Goal: Check status: Check status

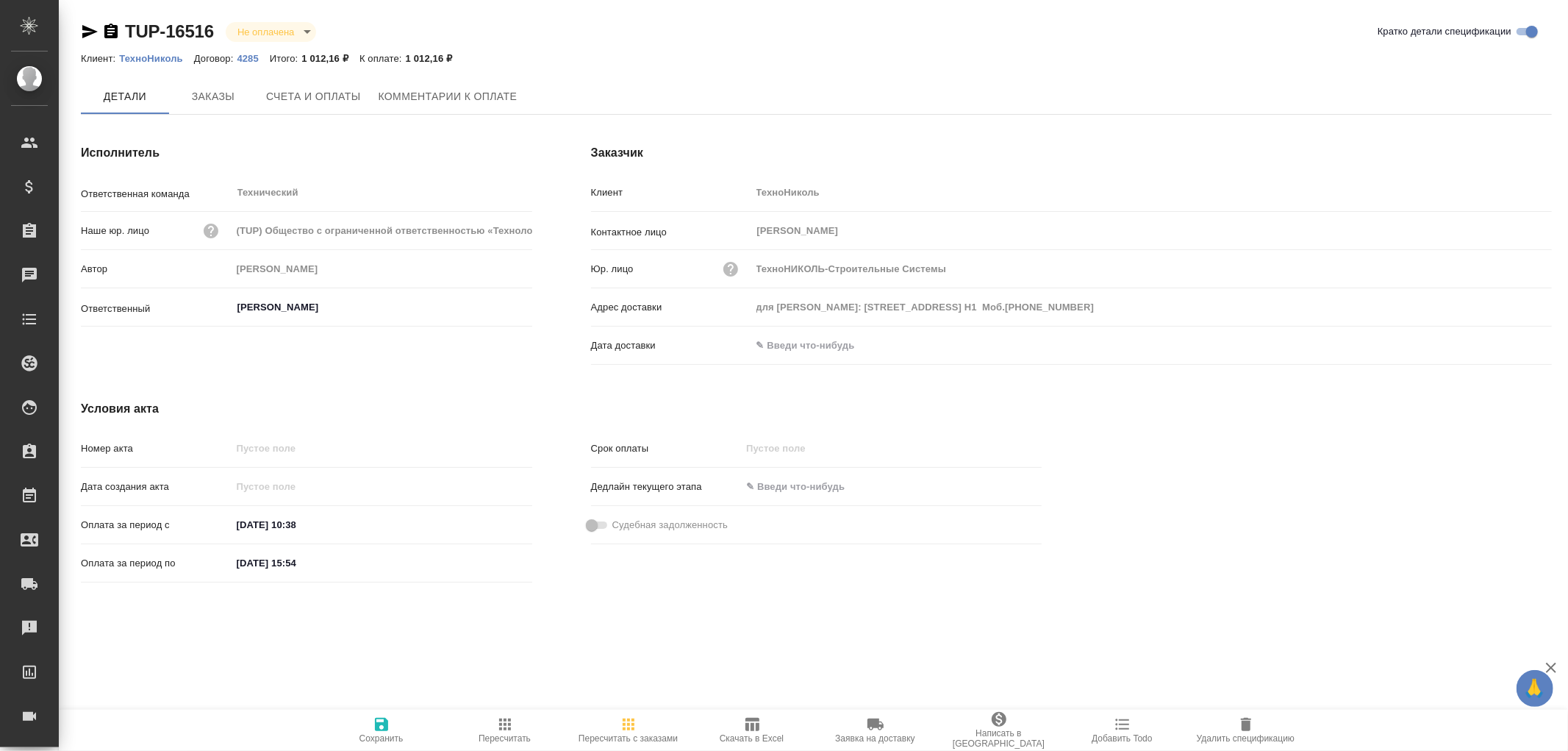
click at [219, 93] on span "Заказы" at bounding box center [213, 96] width 71 height 18
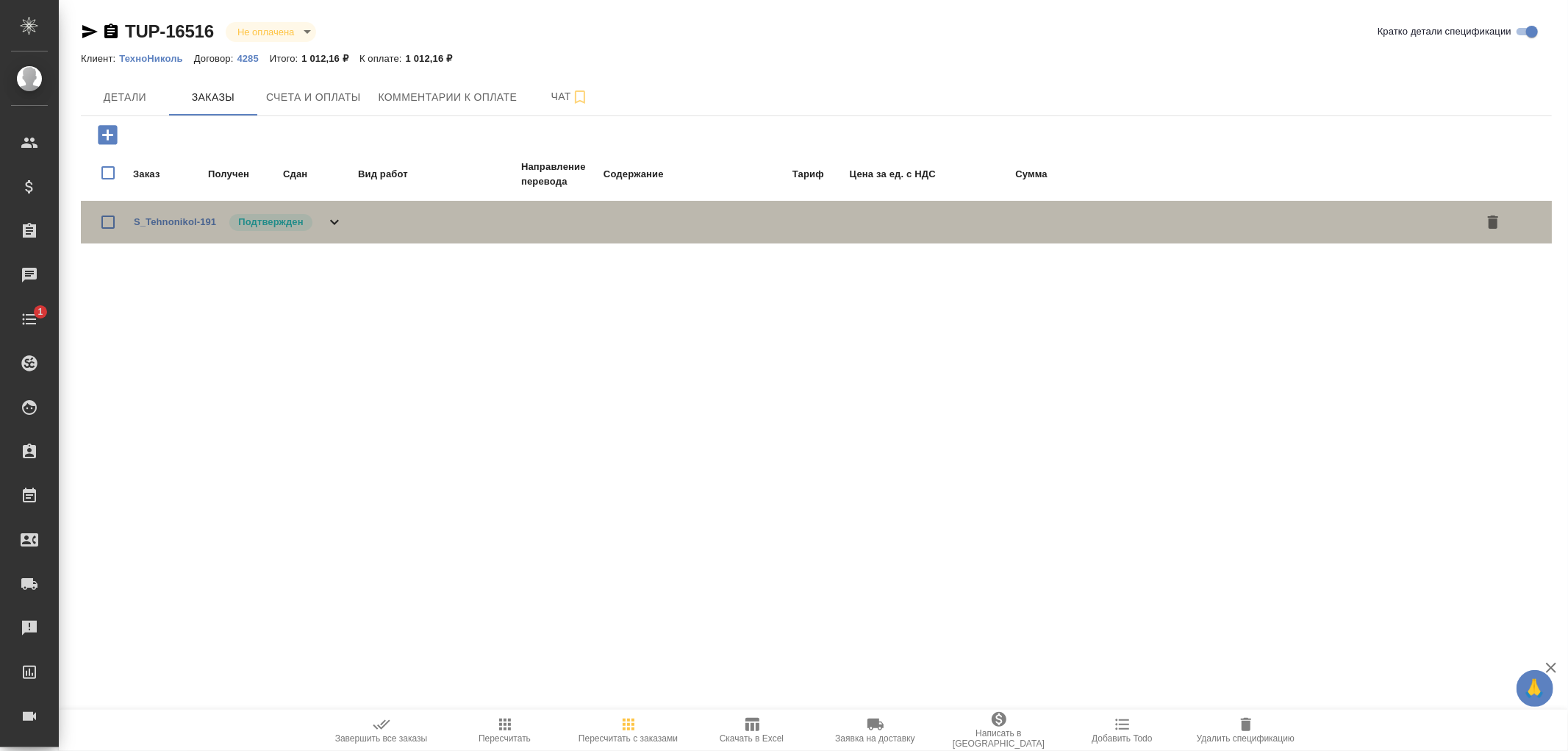
click at [337, 220] on icon at bounding box center [334, 222] width 9 height 5
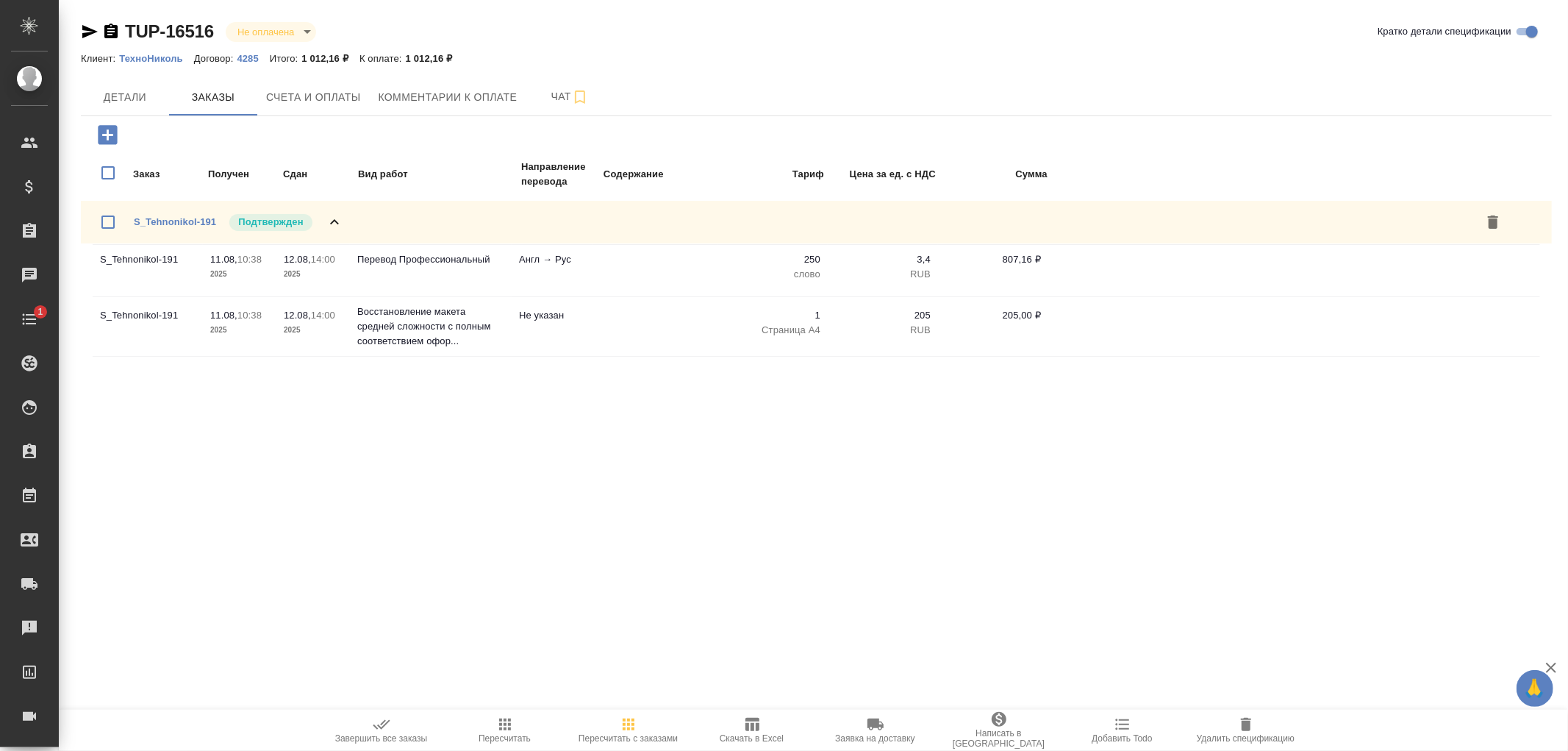
click at [337, 219] on icon at bounding box center [335, 222] width 17 height 17
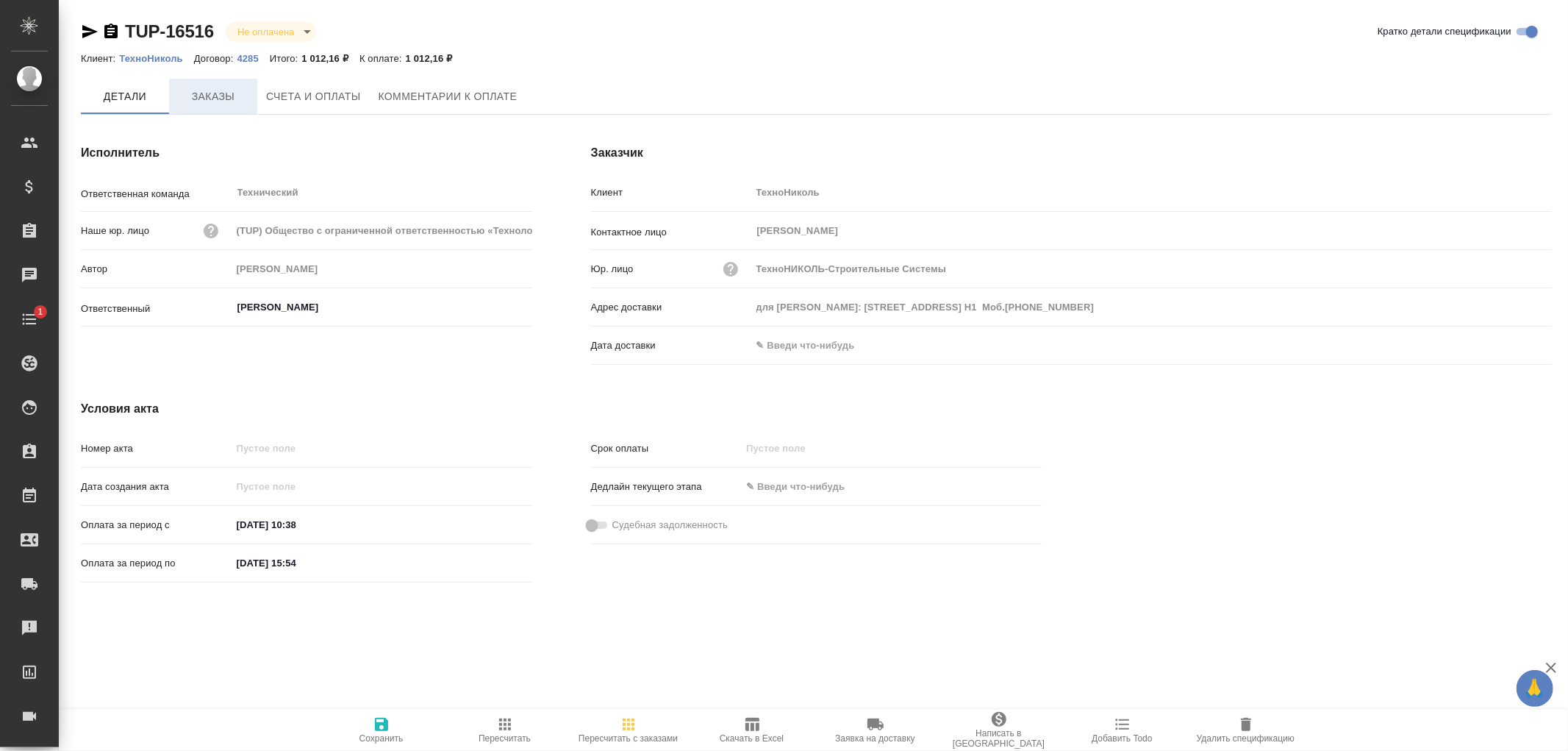
click at [206, 93] on span "Заказы" at bounding box center [213, 96] width 71 height 18
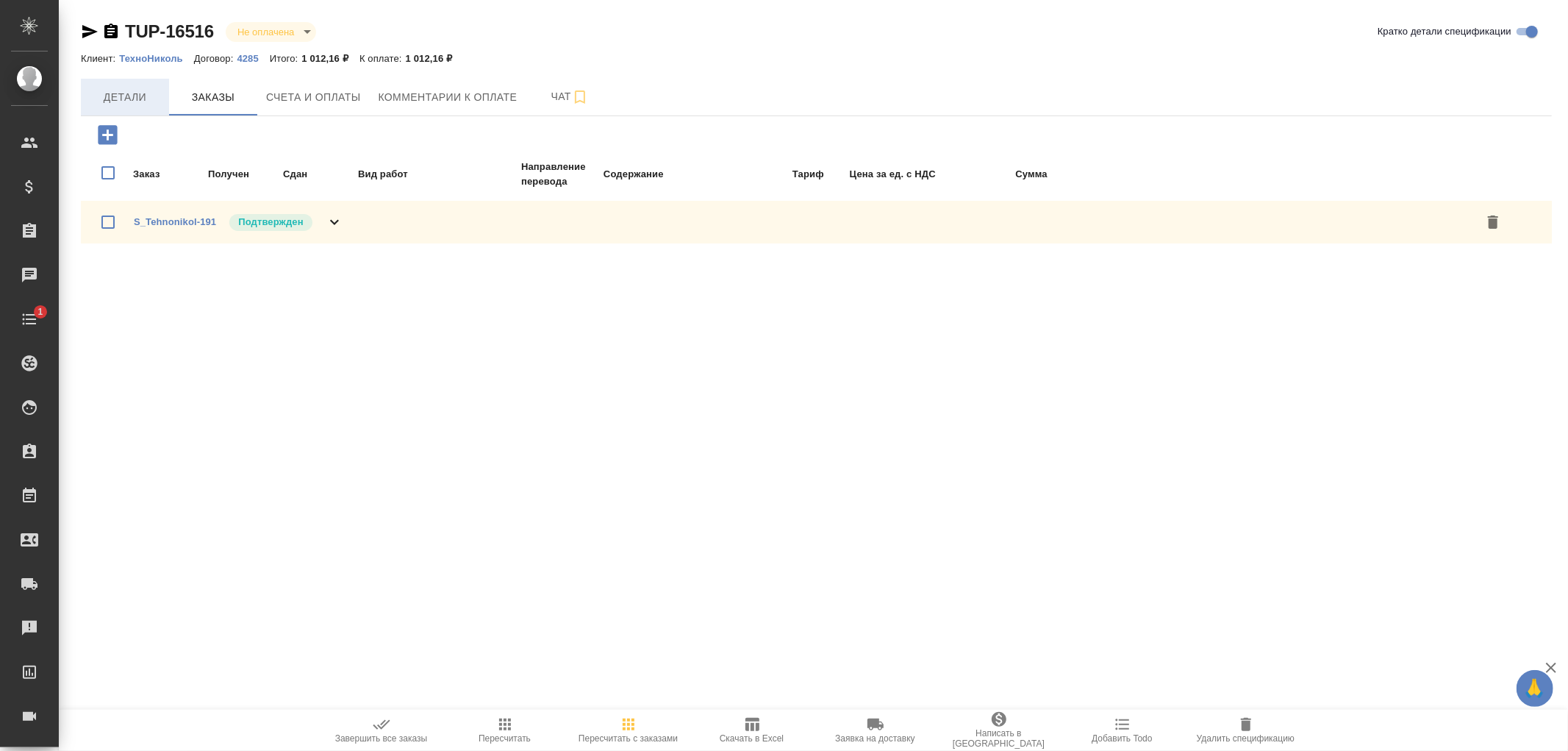
click at [133, 97] on span "Детали" at bounding box center [125, 97] width 71 height 18
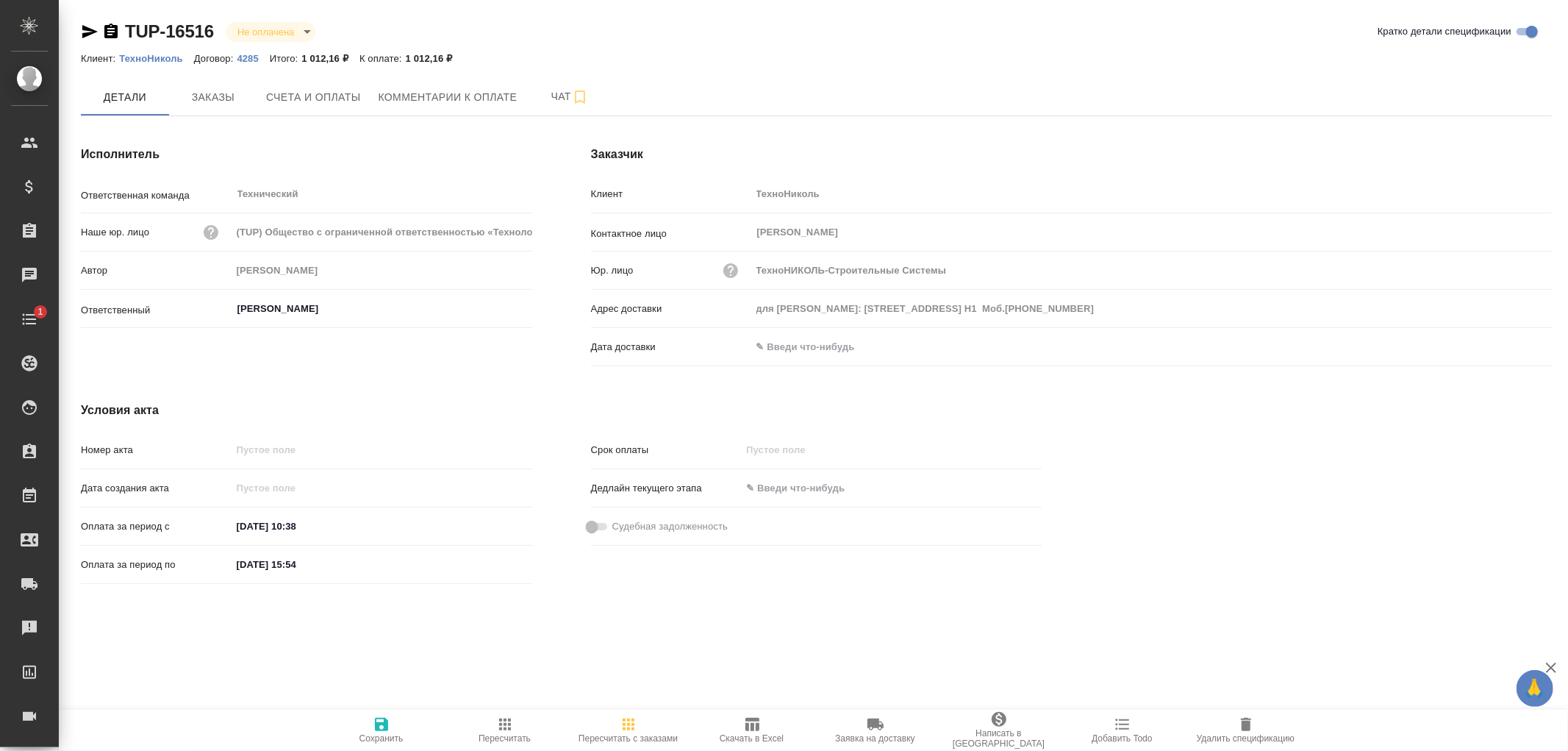
click at [171, 60] on p "ТехноНиколь" at bounding box center [156, 58] width 75 height 11
click at [111, 28] on icon "button" at bounding box center [111, 32] width 17 height 17
click at [164, 60] on p "ТехноНиколь" at bounding box center [156, 58] width 75 height 11
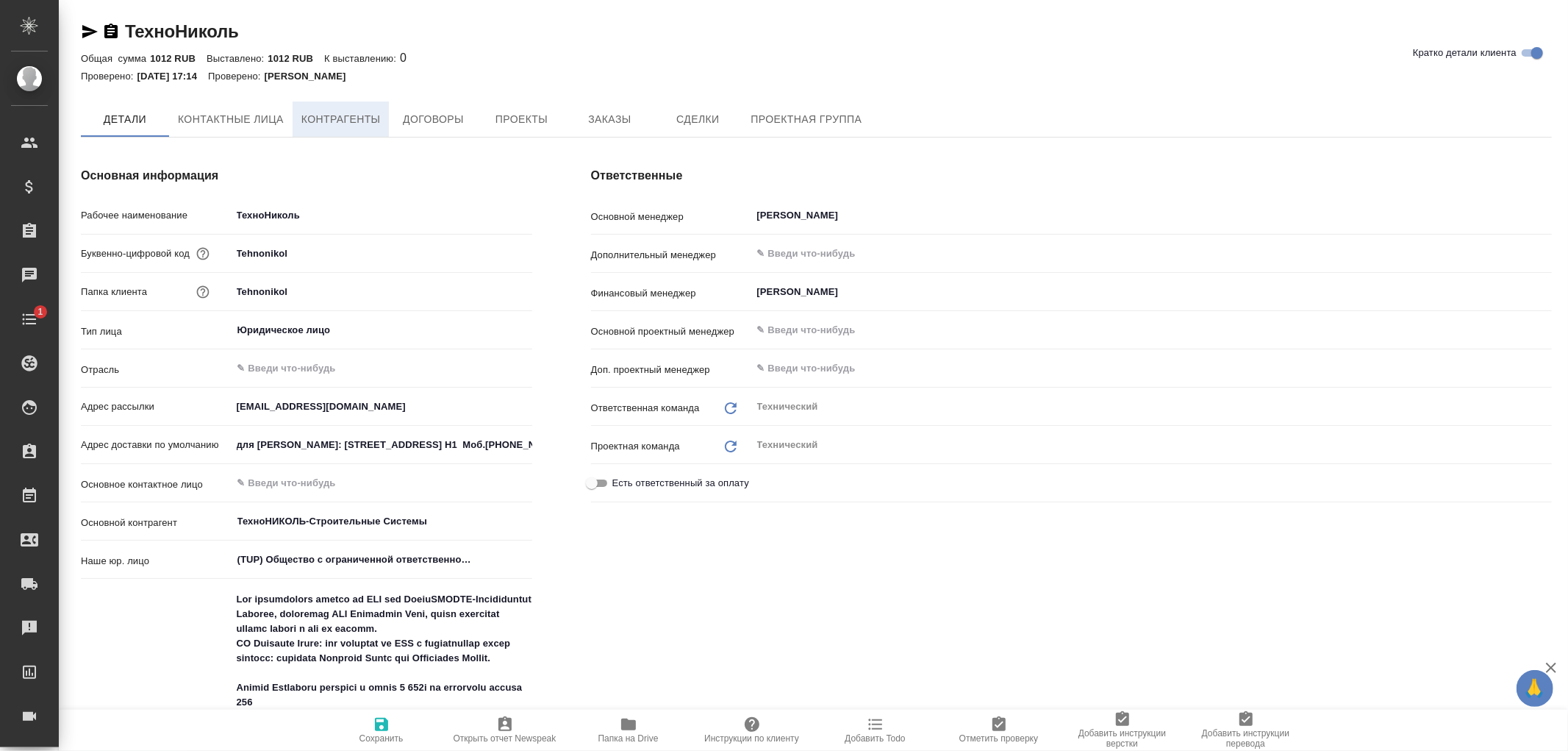
type textarea "x"
click at [340, 123] on span "Контрагенты" at bounding box center [341, 120] width 79 height 18
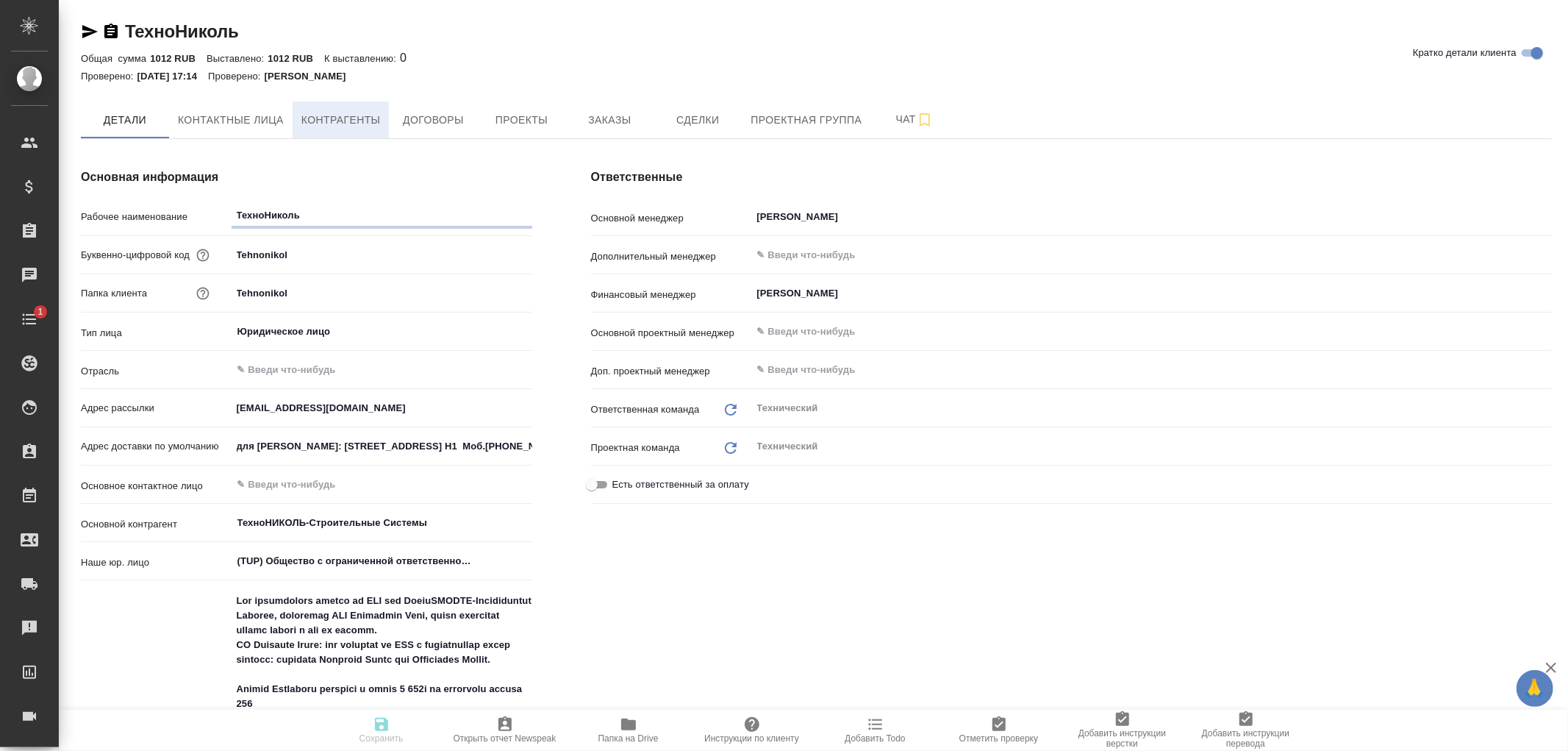
type textarea "x"
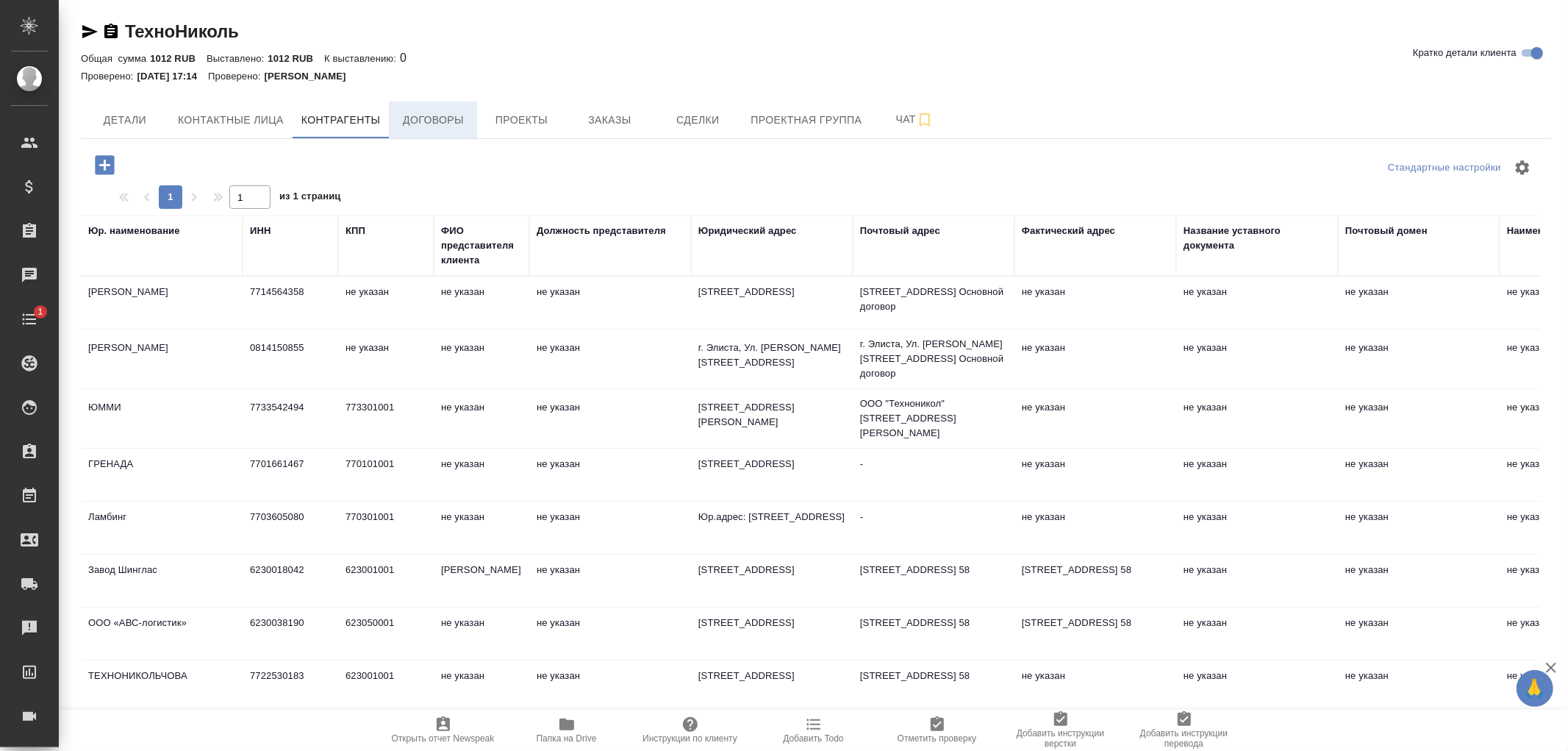
click at [445, 118] on span "Договоры" at bounding box center [433, 120] width 71 height 18
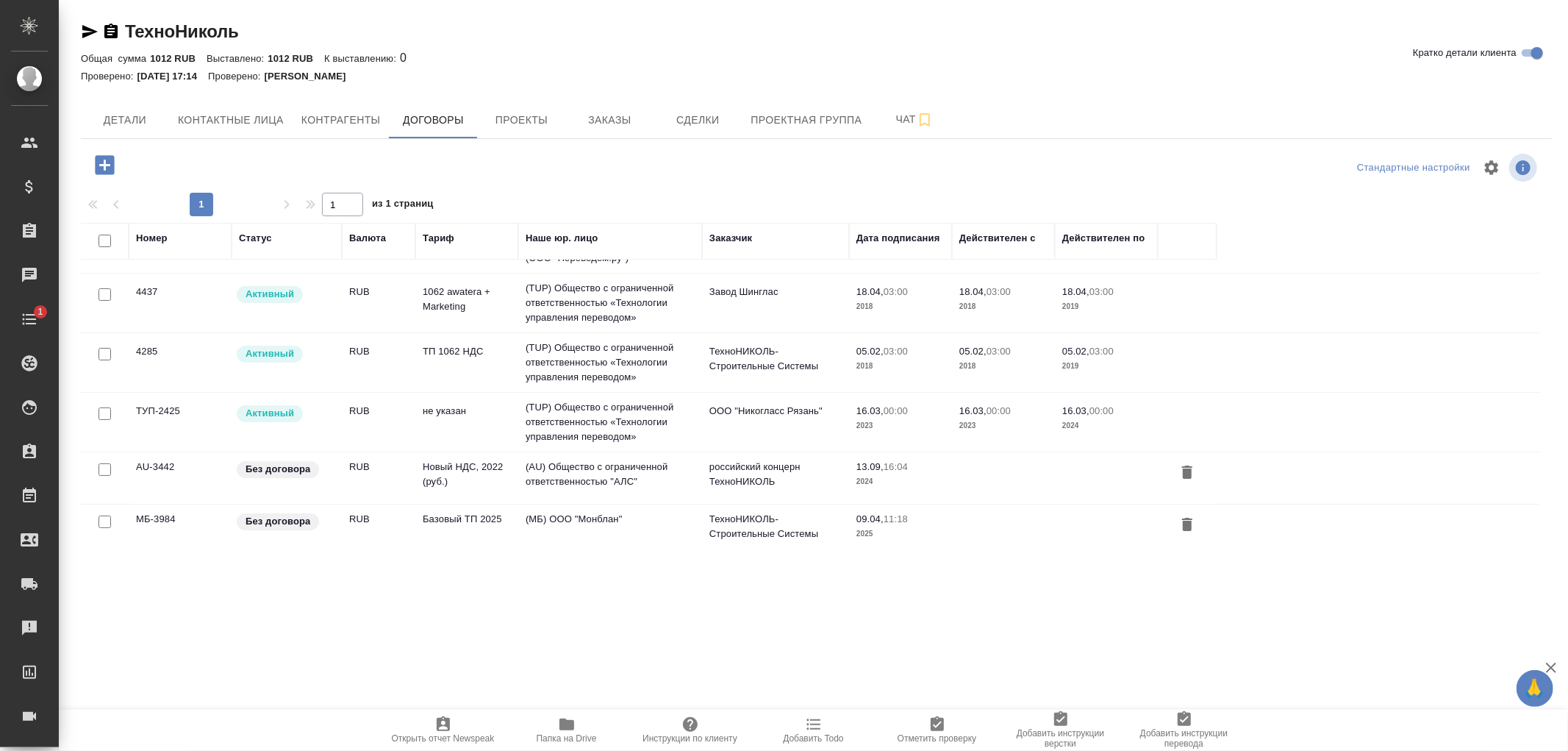
scroll to position [227, 0]
click at [621, 91] on td "(TUP) Общество с ограниченной ответственностью «Технологии управления переводом»" at bounding box center [611, 61] width 184 height 59
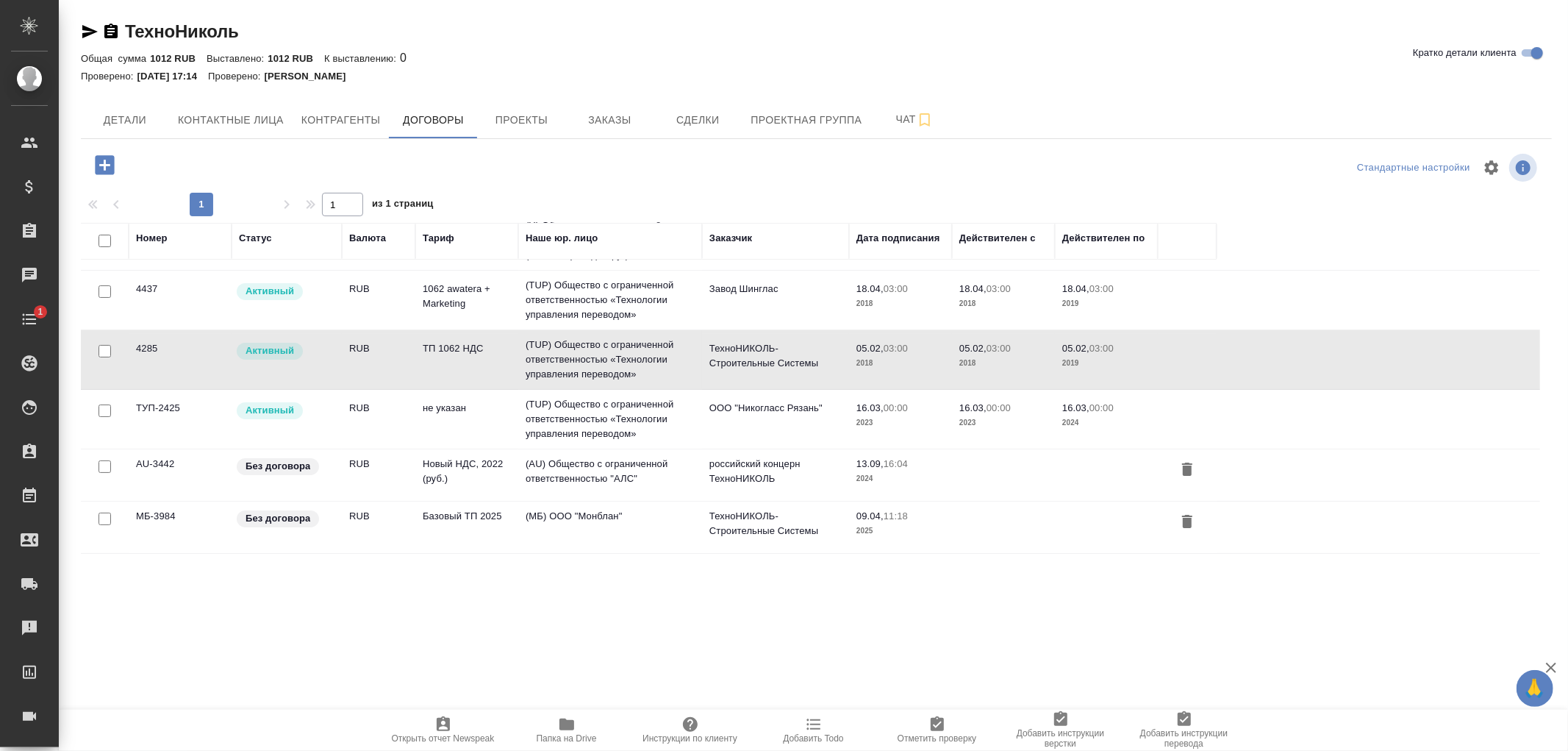
click at [621, 91] on td "(TUP) Общество с ограниченной ответственностью «Технологии управления переводом»" at bounding box center [611, 61] width 184 height 59
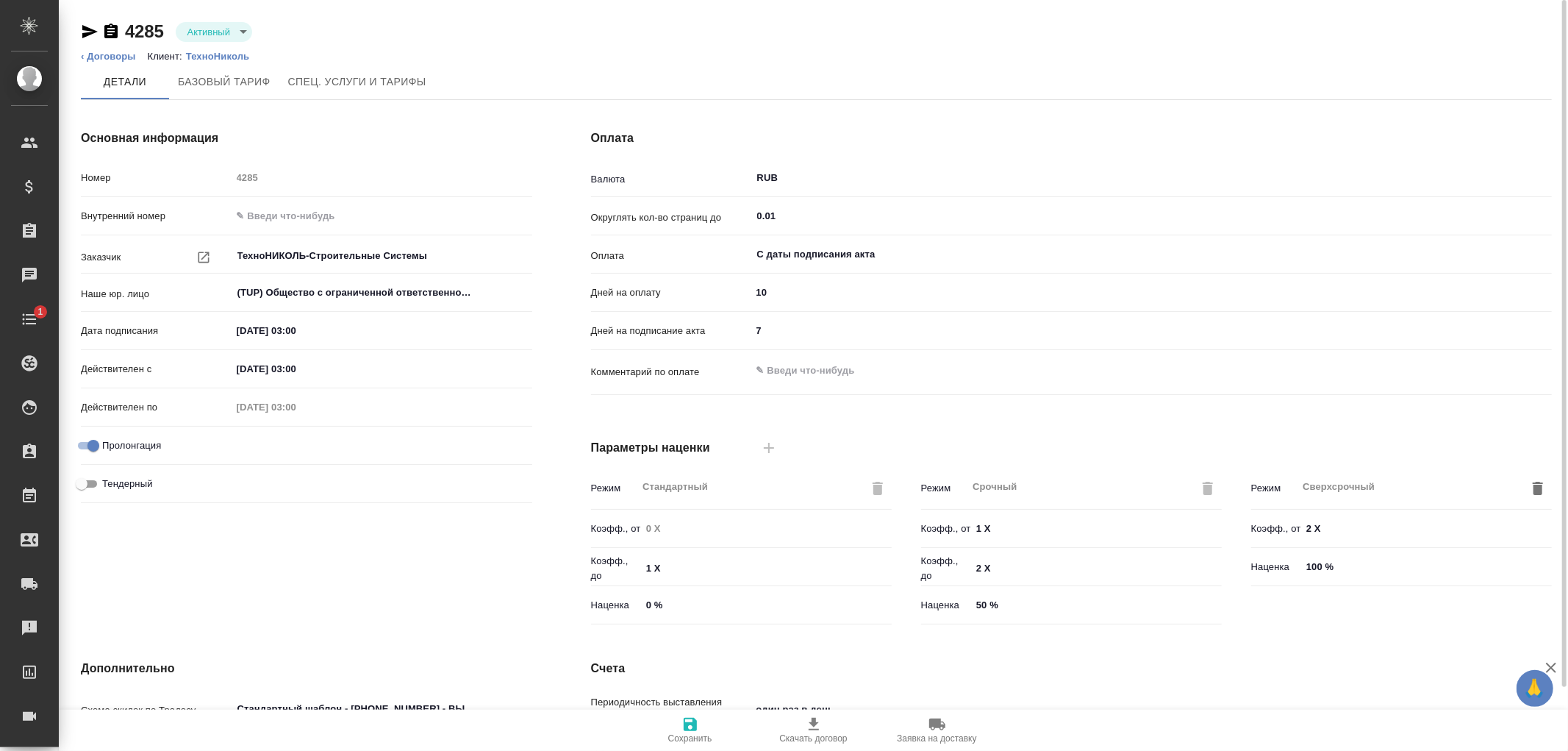
type input "ТП 1062 НДС"
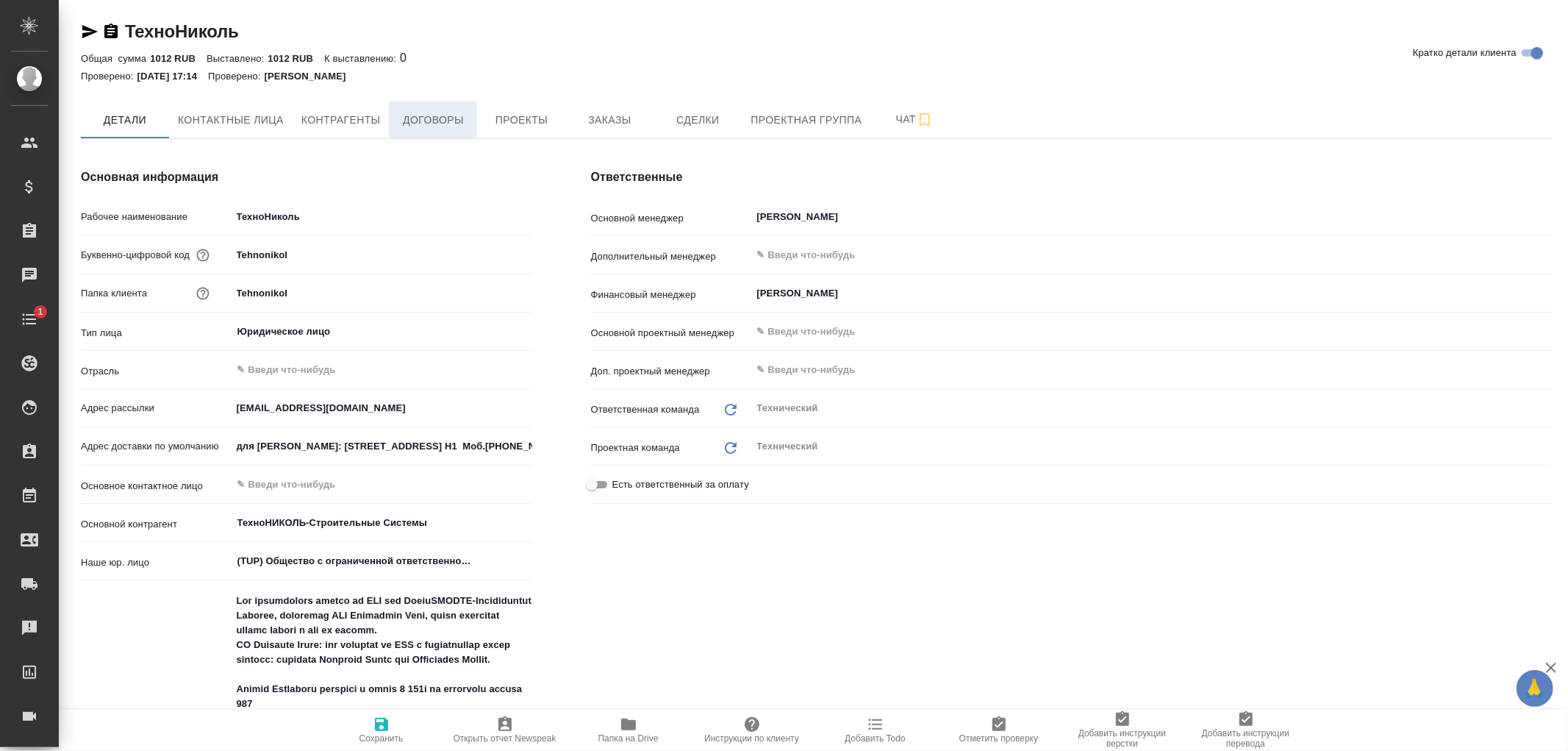
click at [443, 118] on span "Договоры" at bounding box center [433, 120] width 71 height 18
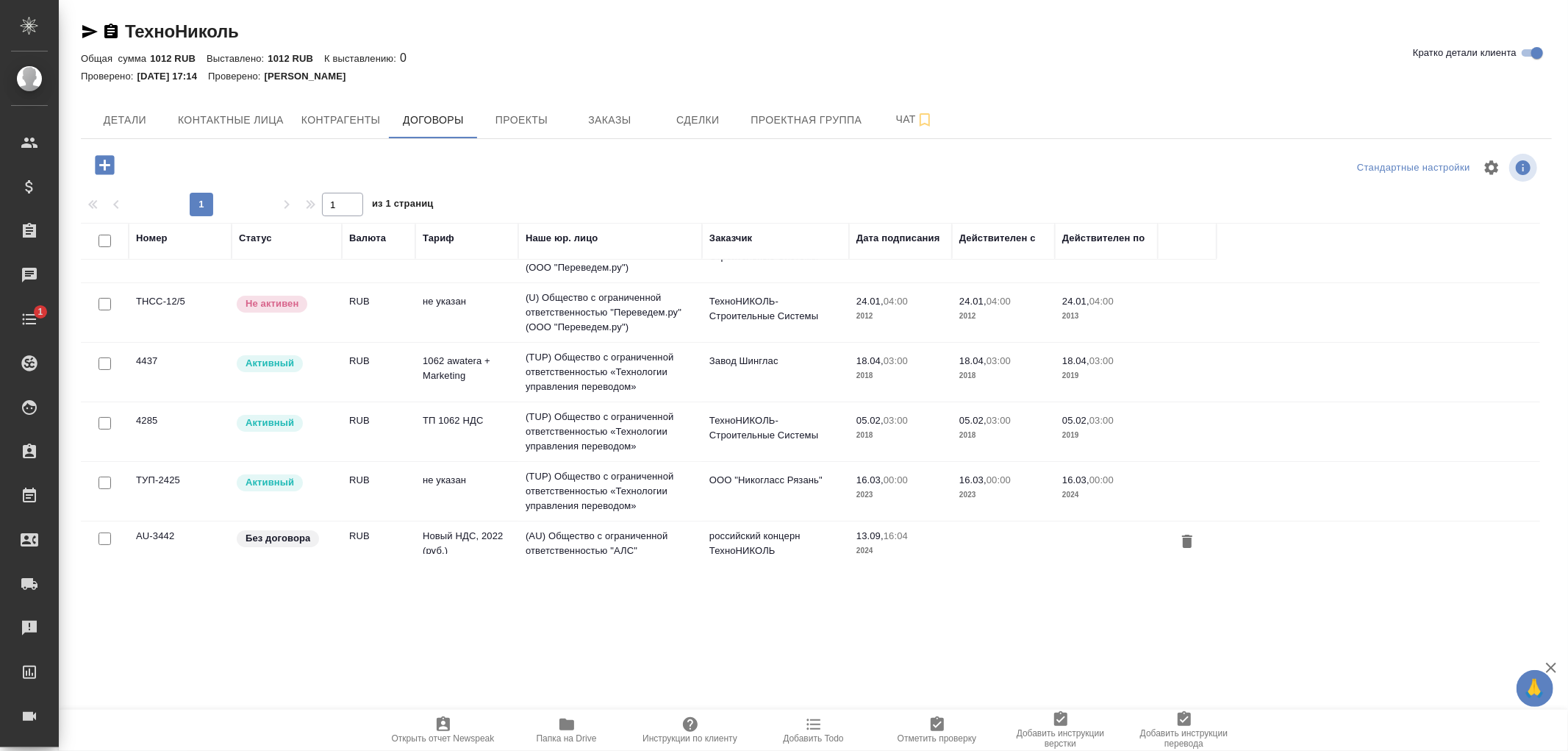
scroll to position [227, 0]
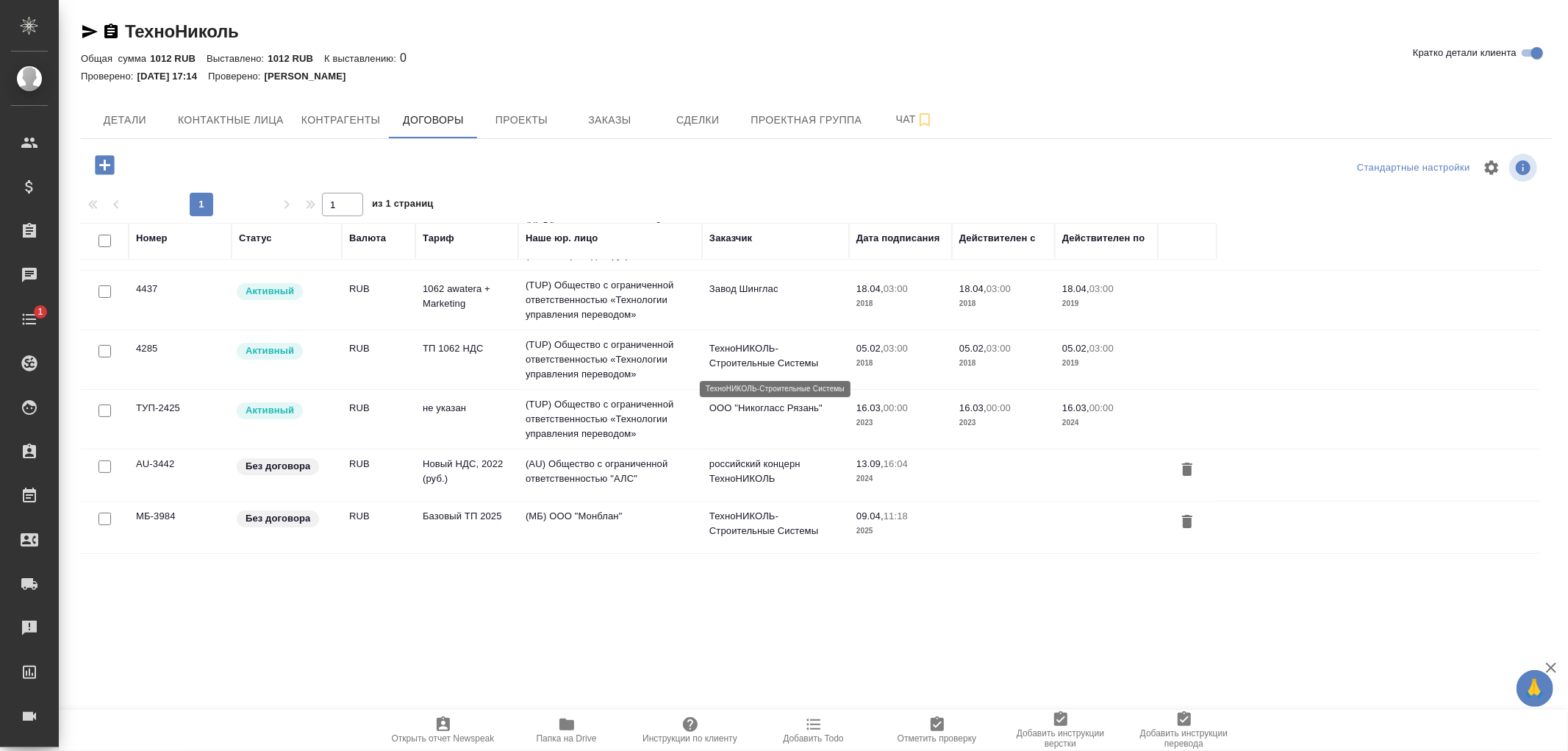
click at [763, 350] on p "ТехноНИКОЛЬ-Строительные Системы" at bounding box center [775, 355] width 133 height 29
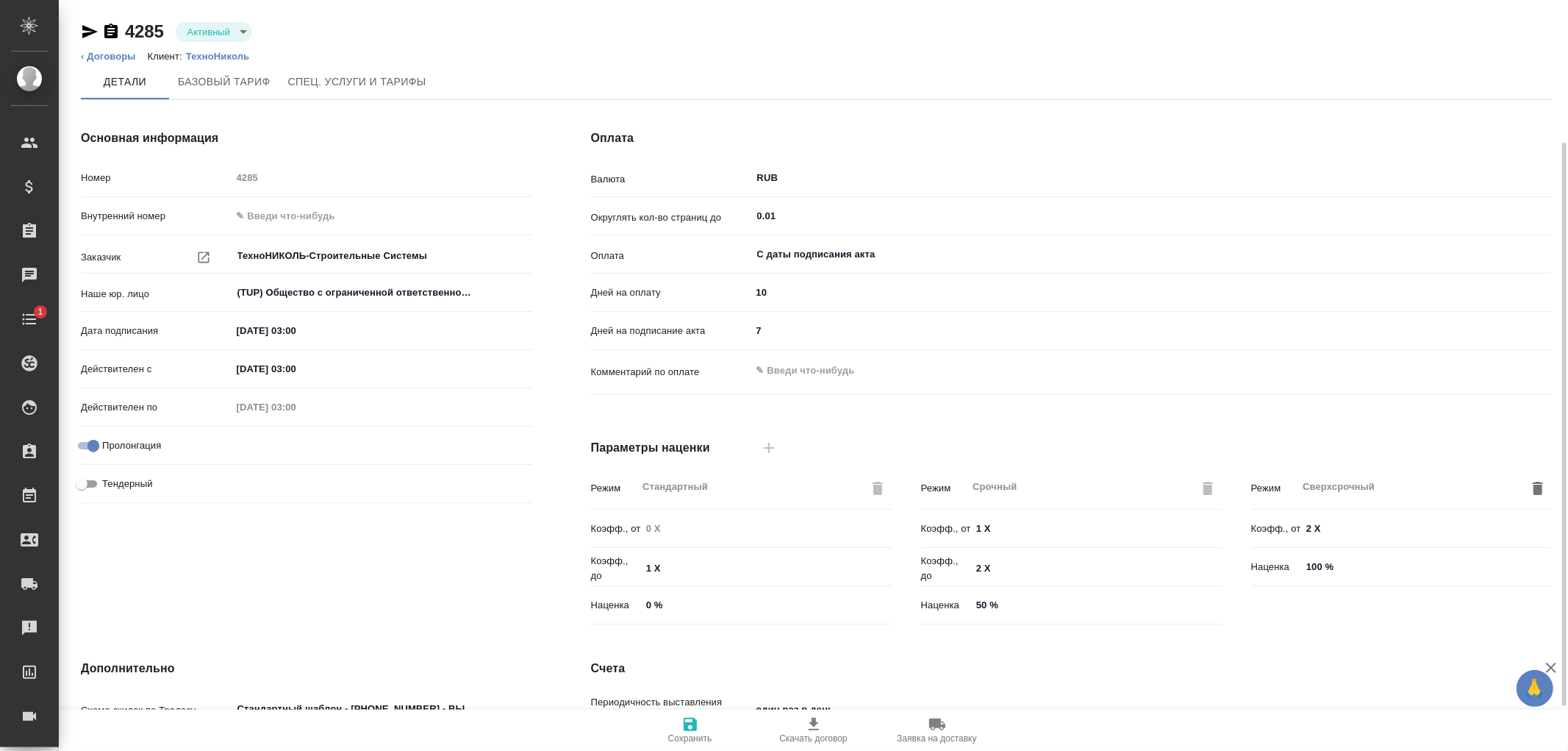
scroll to position [249, 0]
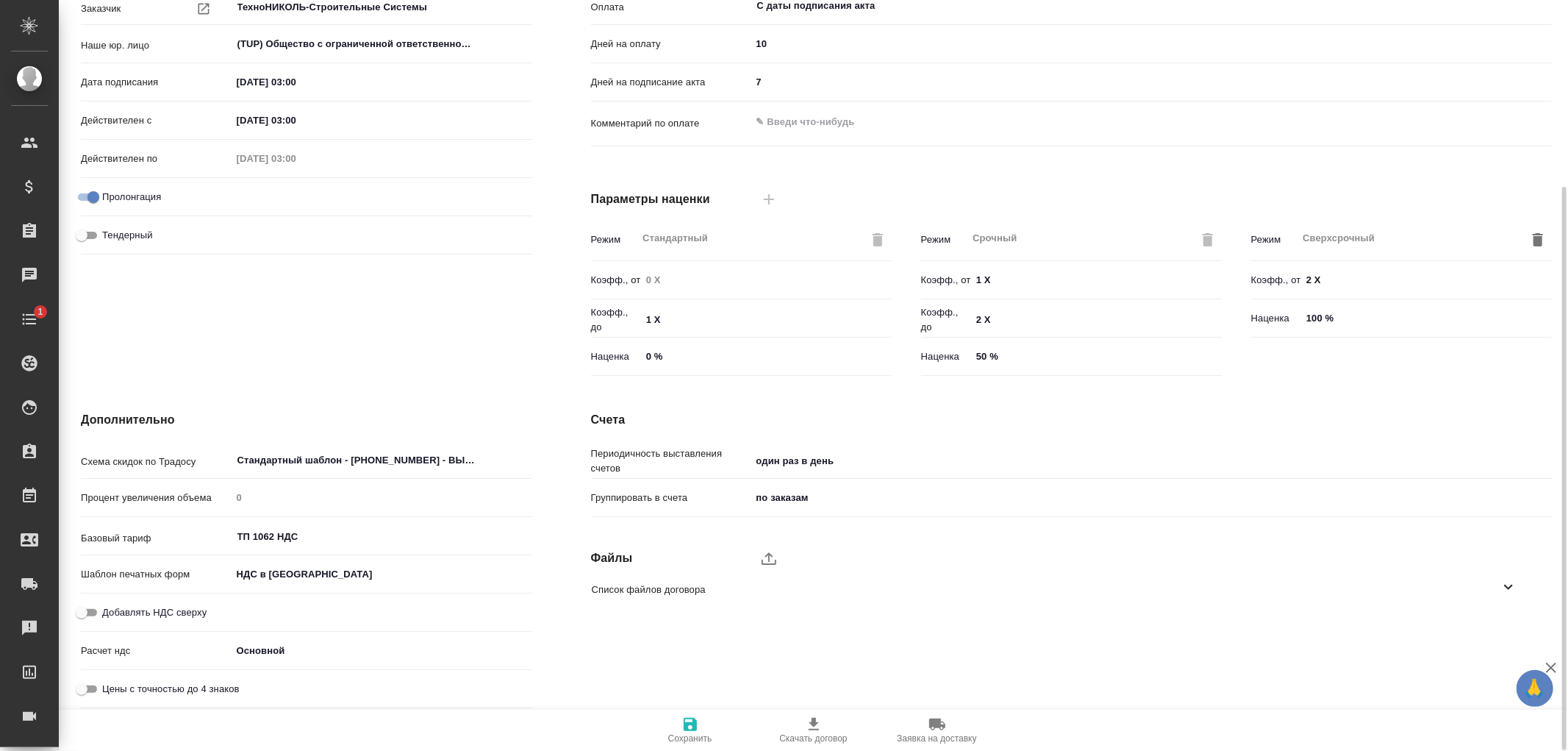
click at [1507, 584] on icon at bounding box center [1509, 586] width 17 height 17
click at [1487, 622] on icon "button" at bounding box center [1491, 628] width 17 height 17
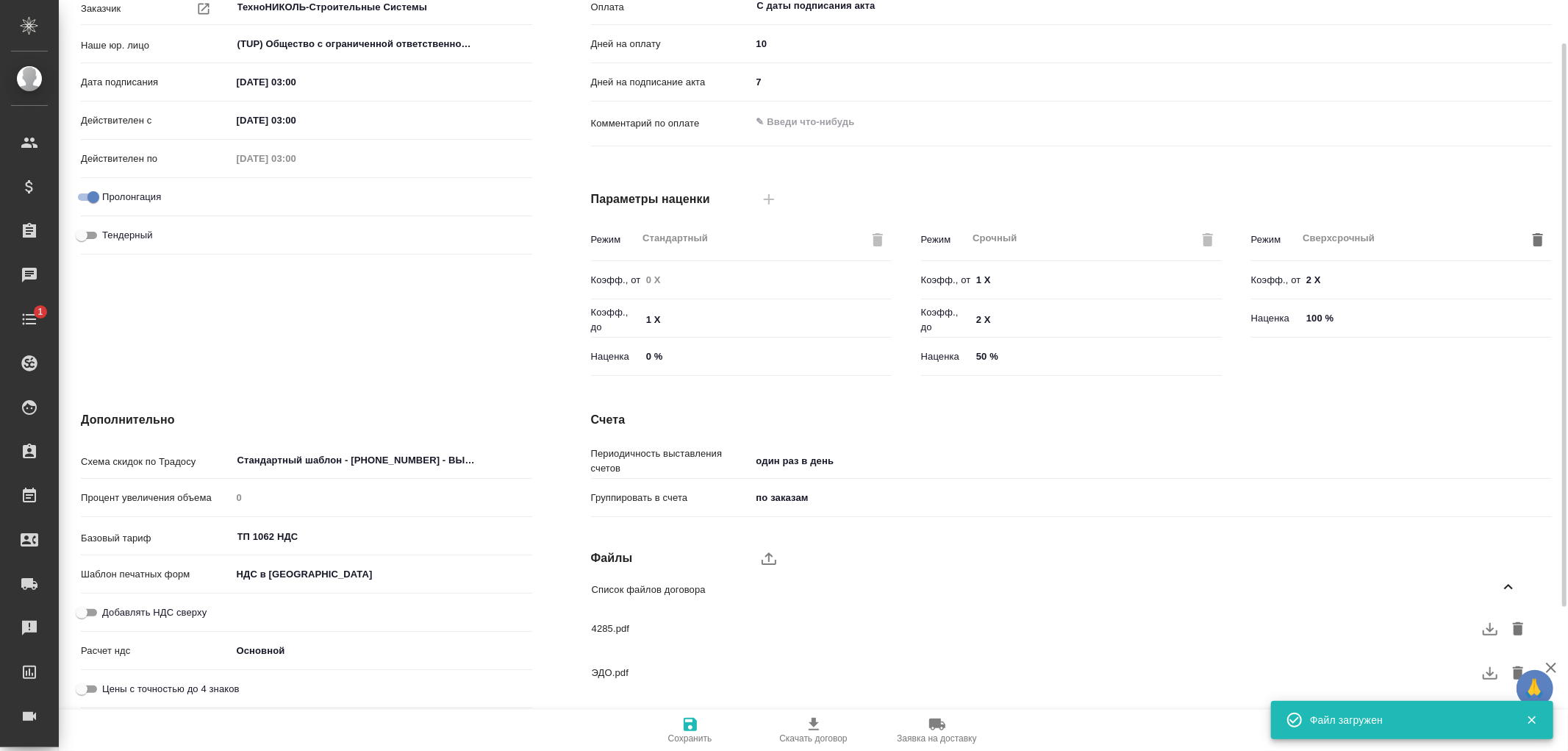
scroll to position [85, 0]
